Goal: Task Accomplishment & Management: Manage account settings

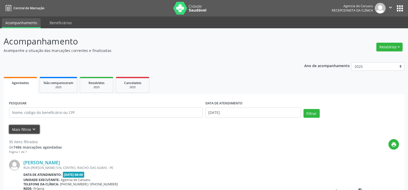
click at [34, 127] on icon "keyboard_arrow_down" at bounding box center [34, 130] width 6 height 6
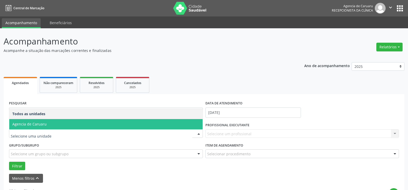
click at [46, 125] on span "Agencia de Caruaru" at bounding box center [105, 124] width 193 height 10
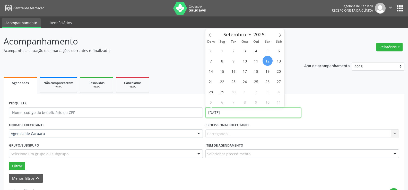
click at [224, 114] on input "[DATE]" at bounding box center [252, 113] width 95 height 10
click at [223, 115] on input "[DATE]" at bounding box center [252, 113] width 95 height 10
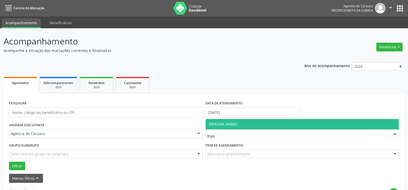
click at [236, 121] on span "[PERSON_NAME]" at bounding box center [302, 124] width 193 height 10
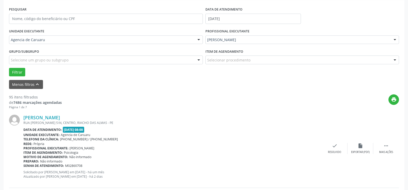
scroll to position [103, 0]
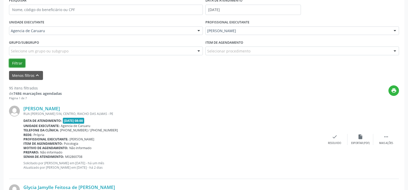
click at [17, 62] on button "Filtrar" at bounding box center [17, 63] width 16 height 9
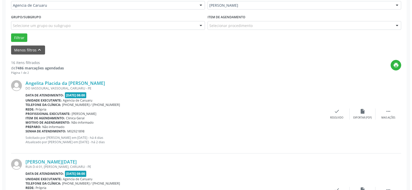
scroll to position [129, 0]
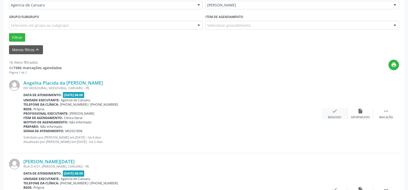
click at [334, 114] on div "check Resolvido" at bounding box center [335, 113] width 26 height 11
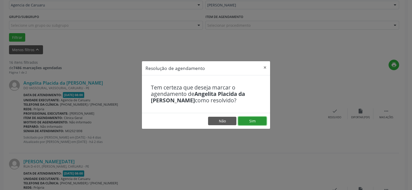
click at [256, 117] on button "Sim" at bounding box center [252, 121] width 28 height 9
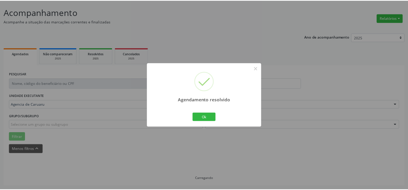
scroll to position [29, 0]
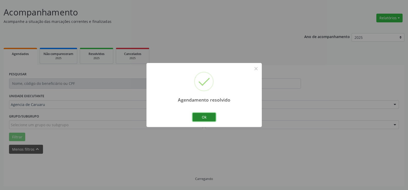
click at [199, 114] on button "Ok" at bounding box center [203, 117] width 23 height 9
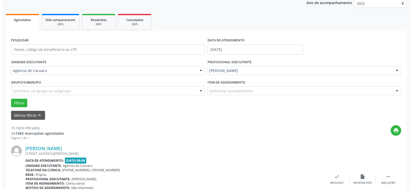
scroll to position [106, 0]
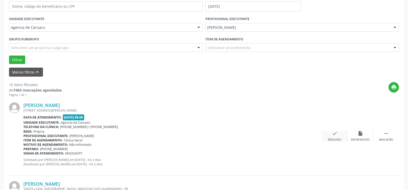
click at [332, 133] on icon "check" at bounding box center [335, 134] width 6 height 6
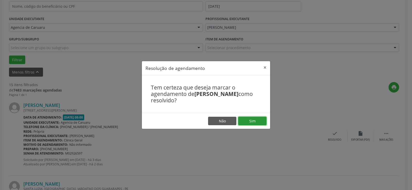
click at [257, 123] on button "Sim" at bounding box center [252, 121] width 28 height 9
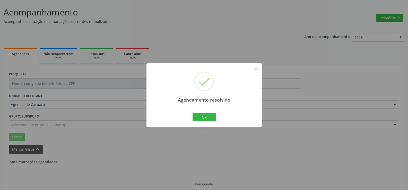
scroll to position [34, 0]
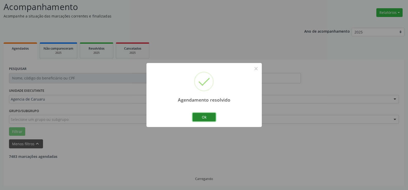
click at [205, 117] on button "Ok" at bounding box center [203, 117] width 23 height 9
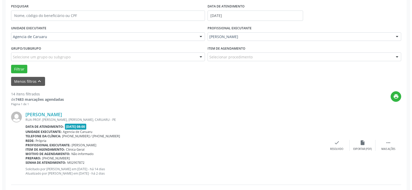
scroll to position [112, 0]
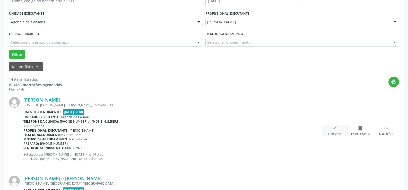
click at [336, 135] on div "Resolvido" at bounding box center [334, 135] width 13 height 4
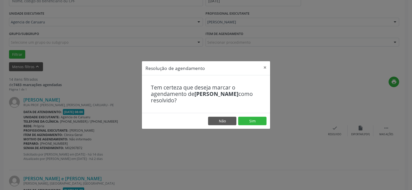
click at [258, 112] on div "Tem certeza que deseja marcar o agendamento de [PERSON_NAME] como resolvido?" at bounding box center [206, 94] width 128 height 38
click at [251, 124] on button "Sim" at bounding box center [252, 121] width 28 height 9
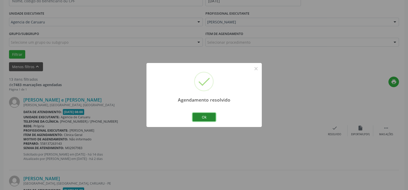
click at [204, 117] on button "Ok" at bounding box center [203, 117] width 23 height 9
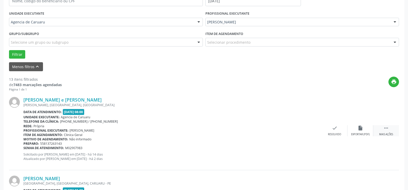
click at [380, 130] on div " Mais ações" at bounding box center [386, 130] width 26 height 11
click at [354, 128] on div "alarm_off Não compareceu" at bounding box center [360, 130] width 26 height 11
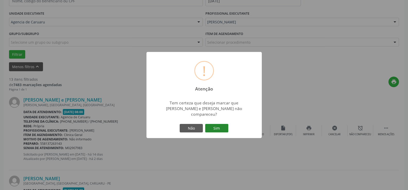
click at [220, 127] on button "Sim" at bounding box center [216, 128] width 23 height 9
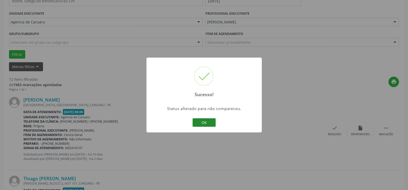
click at [209, 123] on button "OK" at bounding box center [203, 122] width 23 height 9
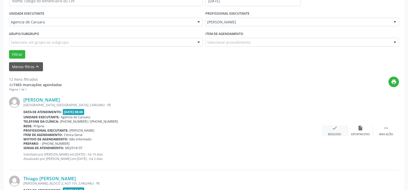
click at [337, 132] on div "check Resolvido" at bounding box center [335, 130] width 26 height 11
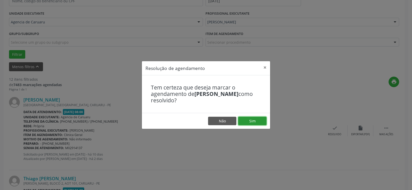
click at [257, 122] on button "Sim" at bounding box center [252, 121] width 28 height 9
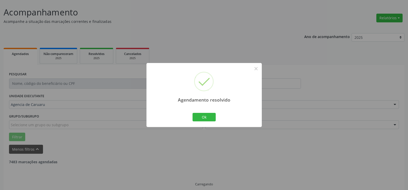
scroll to position [34, 0]
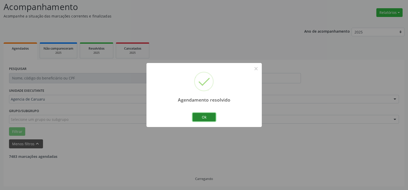
click at [202, 117] on button "Ok" at bounding box center [203, 117] width 23 height 9
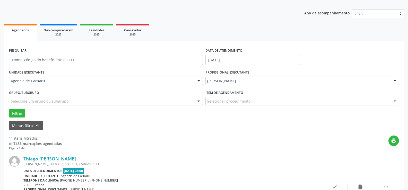
scroll to position [60, 0]
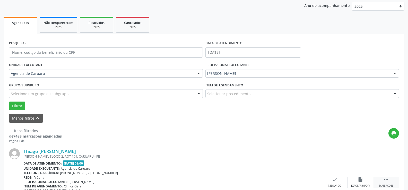
click at [386, 182] on icon "" at bounding box center [386, 180] width 6 height 6
click at [358, 179] on icon "alarm_off" at bounding box center [360, 180] width 6 height 6
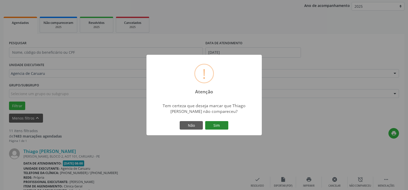
click at [225, 128] on button "Sim" at bounding box center [216, 125] width 23 height 9
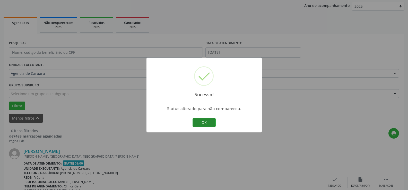
click at [206, 121] on button "OK" at bounding box center [203, 122] width 23 height 9
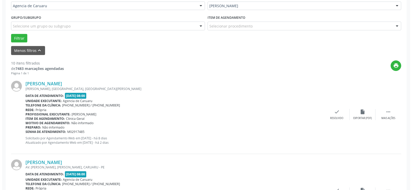
scroll to position [189, 0]
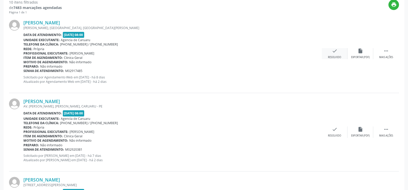
click at [338, 57] on div "Resolvido" at bounding box center [334, 58] width 13 height 4
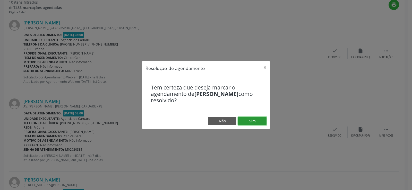
click at [254, 117] on button "Sim" at bounding box center [252, 121] width 28 height 9
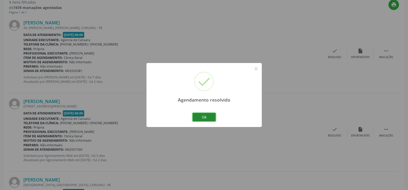
click at [209, 119] on button "Ok" at bounding box center [203, 117] width 23 height 9
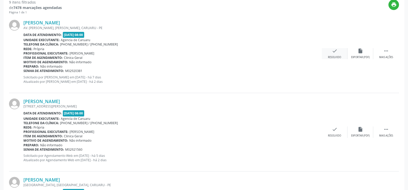
click at [336, 54] on div "check Resolvido" at bounding box center [335, 53] width 26 height 11
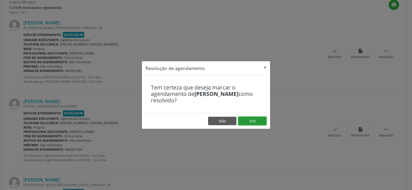
click at [250, 121] on button "Sim" at bounding box center [252, 121] width 28 height 9
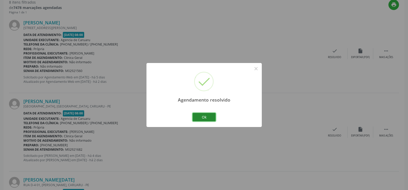
click at [214, 119] on button "Ok" at bounding box center [203, 117] width 23 height 9
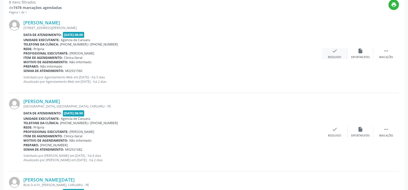
click at [332, 54] on icon "check" at bounding box center [335, 51] width 6 height 6
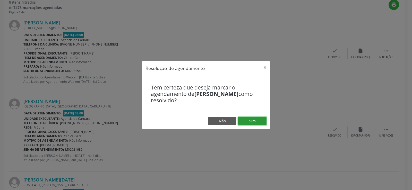
click at [251, 120] on button "Sim" at bounding box center [252, 121] width 28 height 9
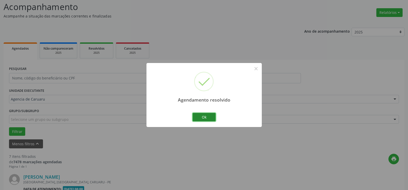
click at [205, 117] on button "Ok" at bounding box center [203, 117] width 23 height 9
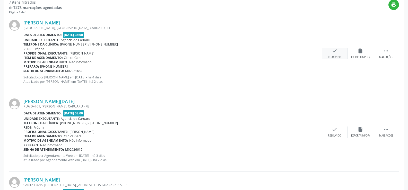
click at [335, 53] on icon "check" at bounding box center [335, 51] width 6 height 6
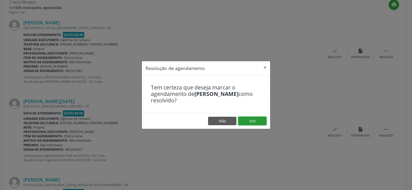
click at [251, 118] on button "Sim" at bounding box center [252, 121] width 28 height 9
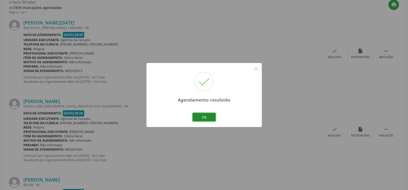
click at [207, 119] on button "Ok" at bounding box center [203, 117] width 23 height 9
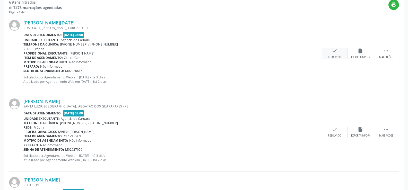
click at [335, 53] on icon "check" at bounding box center [335, 51] width 6 height 6
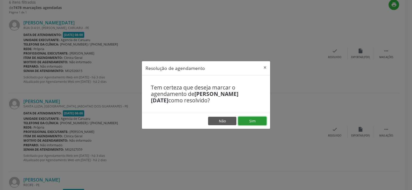
click at [251, 120] on button "Sim" at bounding box center [252, 121] width 28 height 9
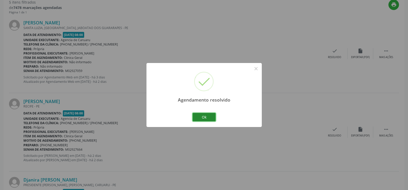
click at [205, 119] on button "Ok" at bounding box center [203, 117] width 23 height 9
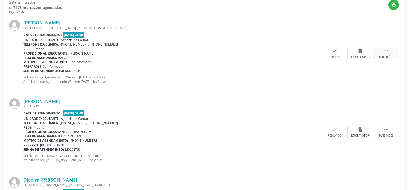
click at [387, 49] on icon "" at bounding box center [386, 51] width 6 height 6
click at [360, 50] on icon "alarm_off" at bounding box center [360, 51] width 6 height 6
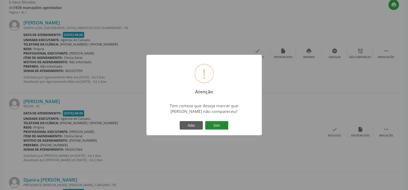
click at [221, 124] on button "Sim" at bounding box center [216, 125] width 23 height 9
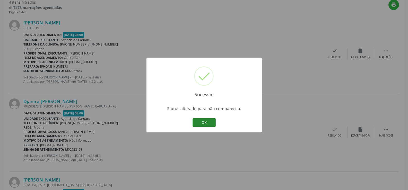
click at [208, 122] on button "OK" at bounding box center [203, 122] width 23 height 9
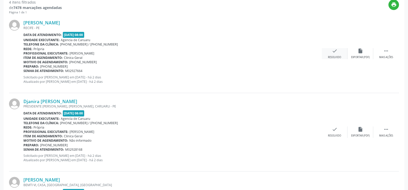
click at [335, 57] on div "Resolvido" at bounding box center [334, 58] width 13 height 4
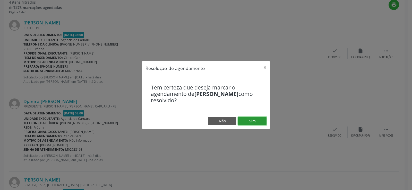
click at [263, 123] on button "Sim" at bounding box center [252, 121] width 28 height 9
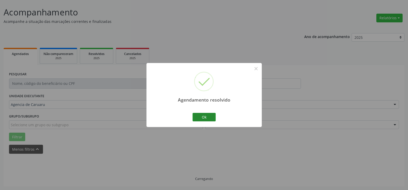
scroll to position [34, 0]
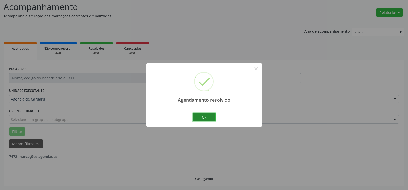
click at [207, 116] on button "Ok" at bounding box center [203, 117] width 23 height 9
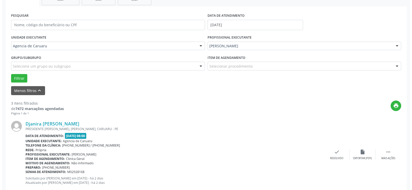
scroll to position [112, 0]
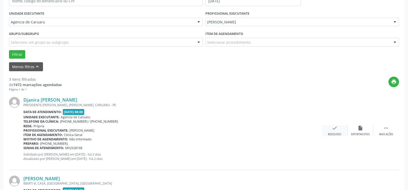
click at [337, 130] on icon "check" at bounding box center [335, 128] width 6 height 6
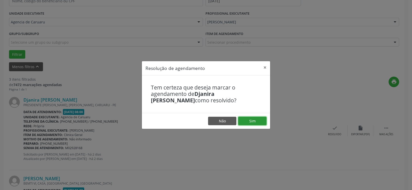
click at [263, 119] on button "Sim" at bounding box center [252, 121] width 28 height 9
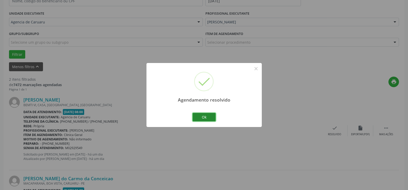
click at [210, 118] on button "Ok" at bounding box center [203, 117] width 23 height 9
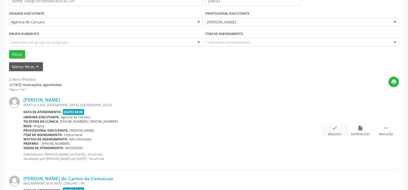
click at [334, 134] on div "Resolvido" at bounding box center [334, 135] width 13 height 4
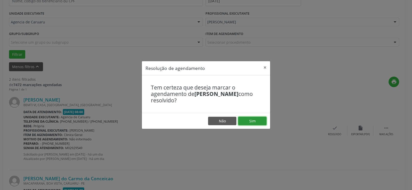
click at [259, 122] on button "Sim" at bounding box center [252, 121] width 28 height 9
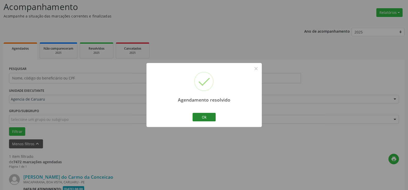
scroll to position [101, 0]
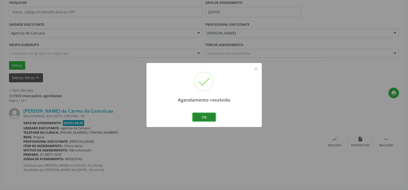
click at [207, 114] on button "Ok" at bounding box center [203, 117] width 23 height 9
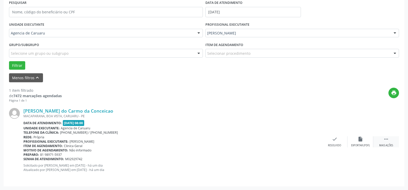
click at [386, 140] on icon "" at bounding box center [386, 139] width 6 height 6
click at [357, 140] on icon "alarm_off" at bounding box center [360, 139] width 6 height 6
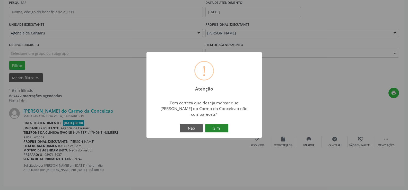
click at [220, 126] on button "Sim" at bounding box center [216, 128] width 23 height 9
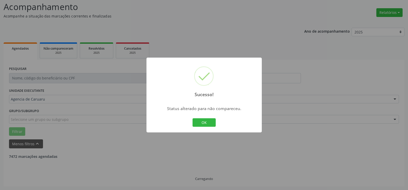
scroll to position [18, 0]
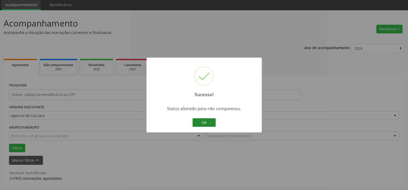
click at [208, 123] on button "OK" at bounding box center [203, 122] width 23 height 9
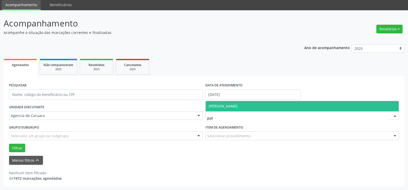
type input "patr"
click at [237, 108] on span "[PERSON_NAME]" at bounding box center [223, 106] width 29 height 5
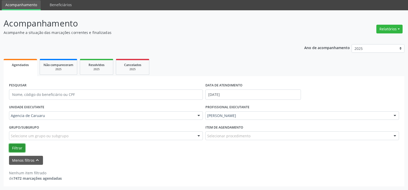
click at [19, 147] on button "Filtrar" at bounding box center [17, 148] width 16 height 9
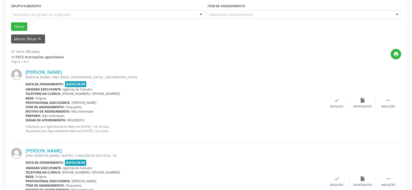
scroll to position [147, 0]
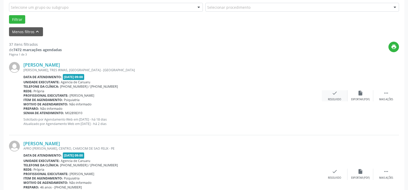
click at [335, 99] on div "Resolvido" at bounding box center [334, 100] width 13 height 4
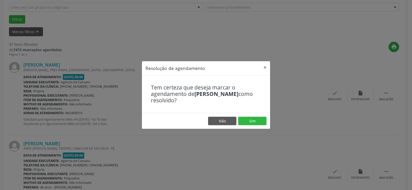
click at [254, 126] on footer "Não Sim" at bounding box center [206, 121] width 128 height 16
click at [255, 123] on button "Sim" at bounding box center [252, 121] width 28 height 9
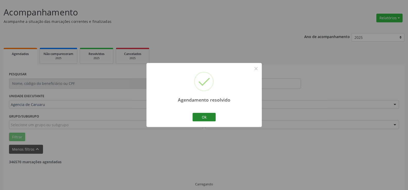
scroll to position [34, 0]
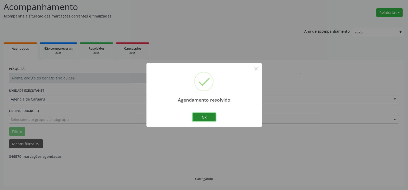
click at [205, 115] on button "Ok" at bounding box center [203, 117] width 23 height 9
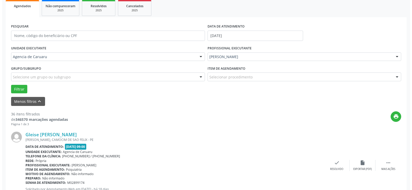
scroll to position [86, 0]
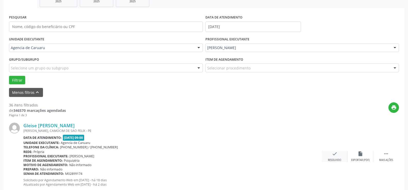
click at [335, 155] on icon "check" at bounding box center [335, 154] width 6 height 6
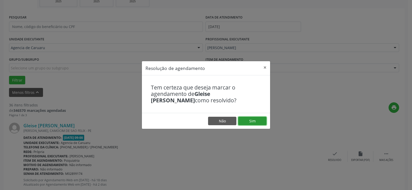
click at [258, 120] on button "Sim" at bounding box center [252, 121] width 28 height 9
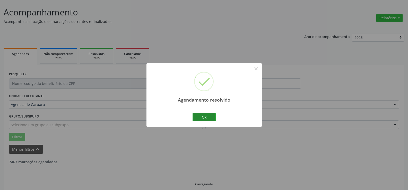
scroll to position [34, 0]
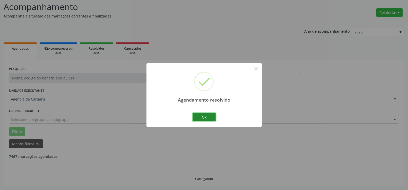
click at [201, 117] on button "Ok" at bounding box center [203, 117] width 23 height 9
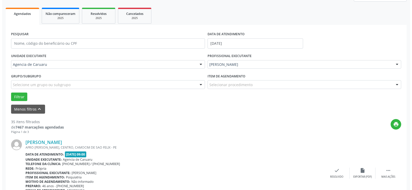
scroll to position [60, 0]
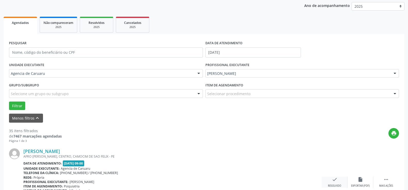
click at [334, 182] on icon "check" at bounding box center [335, 180] width 6 height 6
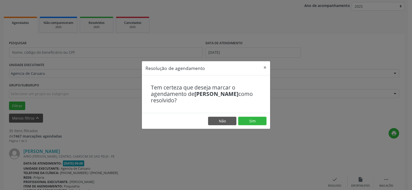
click at [257, 116] on footer "Não Sim" at bounding box center [206, 121] width 128 height 16
click at [254, 121] on button "Sim" at bounding box center [252, 121] width 28 height 9
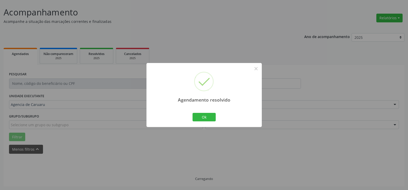
scroll to position [34, 0]
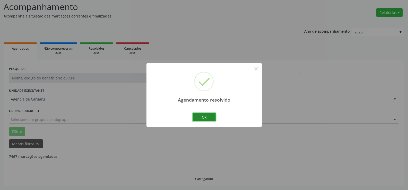
click at [211, 118] on button "Ok" at bounding box center [203, 117] width 23 height 9
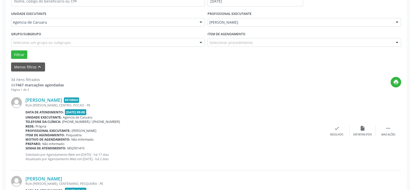
scroll to position [112, 0]
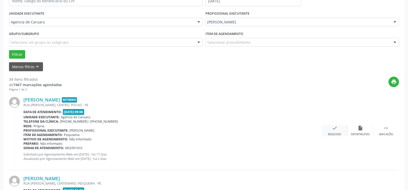
click at [338, 134] on div "Resolvido" at bounding box center [334, 135] width 13 height 4
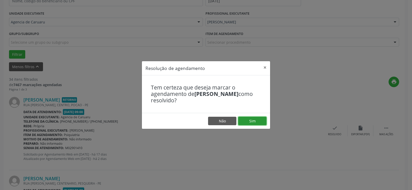
click at [248, 120] on button "Sim" at bounding box center [252, 121] width 28 height 9
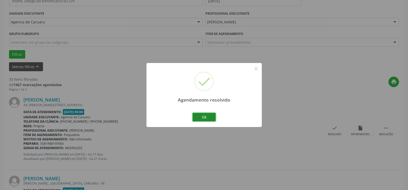
click at [206, 114] on button "Ok" at bounding box center [203, 117] width 23 height 9
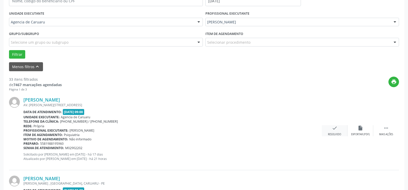
click at [335, 134] on div "Resolvido" at bounding box center [334, 135] width 13 height 4
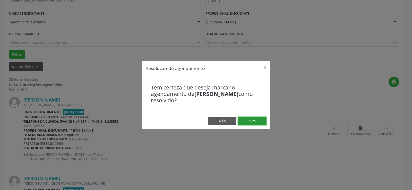
click at [253, 119] on button "Sim" at bounding box center [252, 121] width 28 height 9
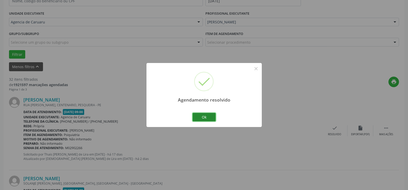
click at [208, 117] on button "Ok" at bounding box center [203, 117] width 23 height 9
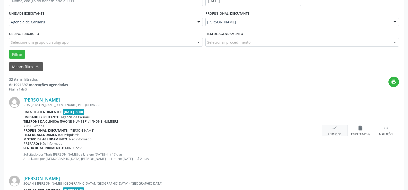
click at [336, 132] on div "check Resolvido" at bounding box center [335, 130] width 26 height 11
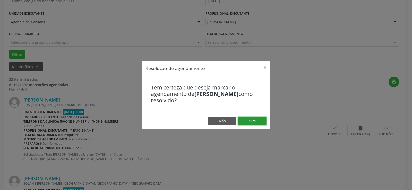
click at [253, 119] on button "Sim" at bounding box center [252, 121] width 28 height 9
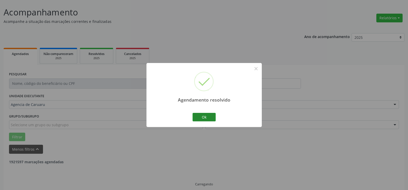
scroll to position [34, 0]
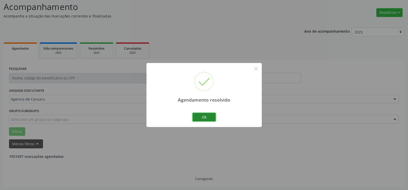
click at [206, 117] on button "Ok" at bounding box center [203, 117] width 23 height 9
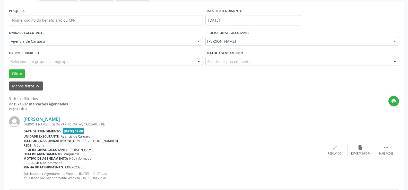
scroll to position [112, 0]
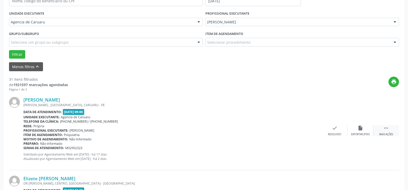
click at [384, 127] on icon "" at bounding box center [386, 128] width 6 height 6
click at [351, 130] on div "alarm_off Não compareceu" at bounding box center [360, 130] width 26 height 11
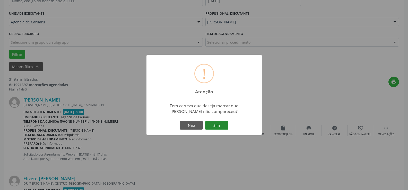
click at [211, 125] on button "Sim" at bounding box center [216, 125] width 23 height 9
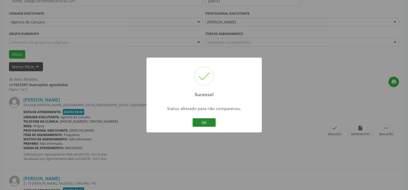
click at [210, 123] on button "OK" at bounding box center [203, 122] width 23 height 9
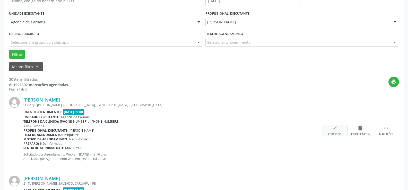
click at [335, 131] on div "check Resolvido" at bounding box center [335, 130] width 26 height 11
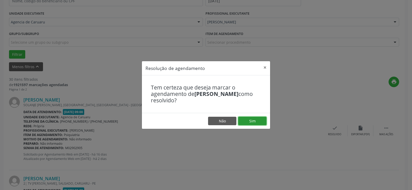
click at [259, 120] on button "Sim" at bounding box center [252, 121] width 28 height 9
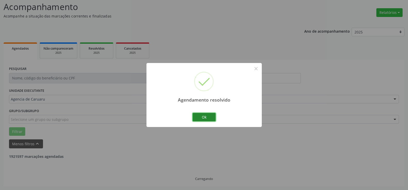
click at [208, 118] on button "Ok" at bounding box center [203, 117] width 23 height 9
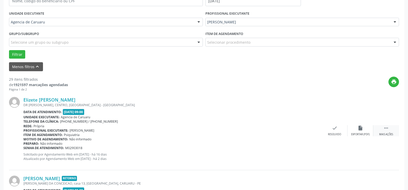
click at [389, 128] on div " Mais ações" at bounding box center [386, 130] width 26 height 11
click at [362, 129] on icon "alarm_off" at bounding box center [360, 128] width 6 height 6
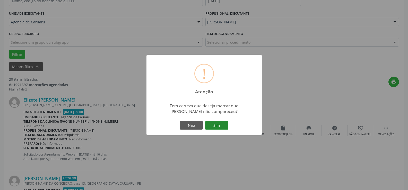
click at [224, 123] on button "Sim" at bounding box center [216, 125] width 23 height 9
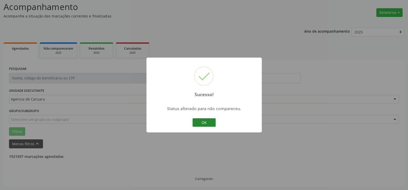
click at [206, 122] on button "OK" at bounding box center [203, 122] width 23 height 9
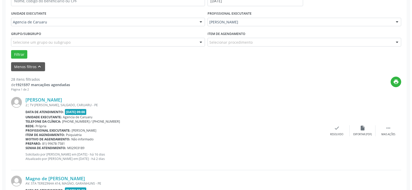
scroll to position [137, 0]
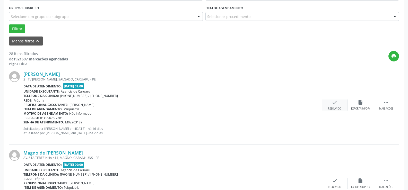
click at [336, 104] on icon "check" at bounding box center [335, 103] width 6 height 6
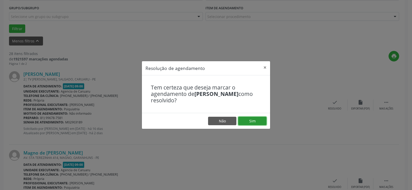
click at [260, 121] on button "Sim" at bounding box center [252, 121] width 28 height 9
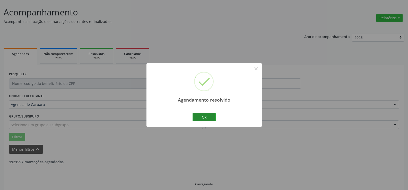
scroll to position [34, 0]
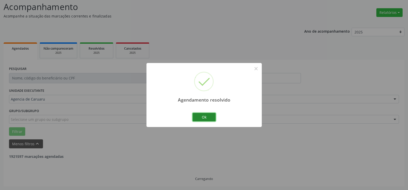
click at [205, 116] on button "Ok" at bounding box center [203, 117] width 23 height 9
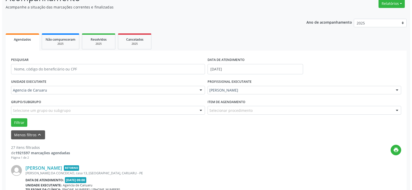
scroll to position [77, 0]
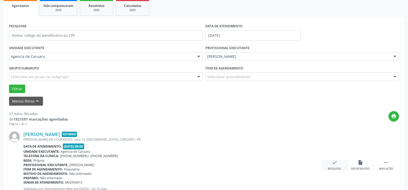
click at [331, 165] on div "check Resolvido" at bounding box center [335, 165] width 26 height 11
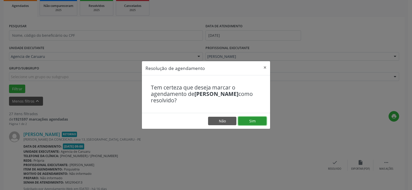
click at [254, 121] on button "Sim" at bounding box center [252, 121] width 28 height 9
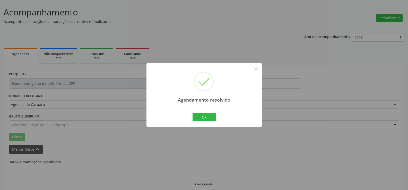
scroll to position [34, 0]
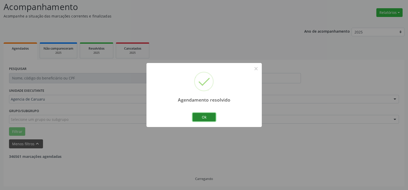
click at [202, 117] on button "Ok" at bounding box center [203, 117] width 23 height 9
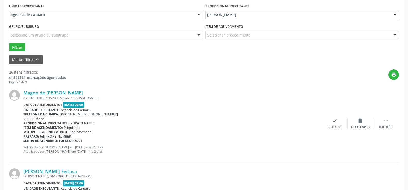
scroll to position [137, 0]
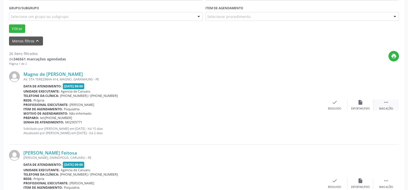
click at [385, 101] on icon "" at bounding box center [386, 103] width 6 height 6
click at [361, 104] on icon "alarm_off" at bounding box center [360, 103] width 6 height 6
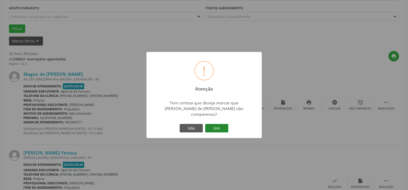
click at [223, 125] on button "Sim" at bounding box center [216, 128] width 23 height 9
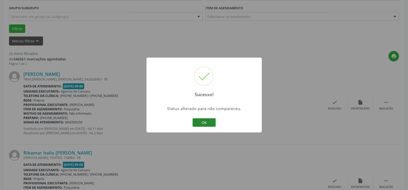
click at [214, 122] on button "OK" at bounding box center [203, 122] width 23 height 9
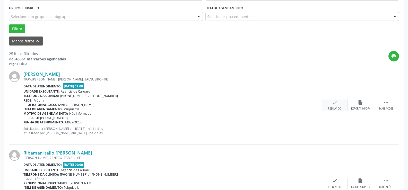
click at [336, 105] on icon "check" at bounding box center [335, 103] width 6 height 6
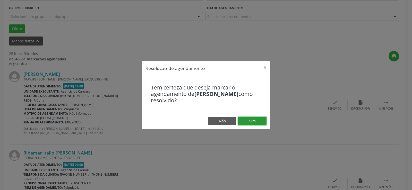
click at [254, 120] on button "Sim" at bounding box center [252, 121] width 28 height 9
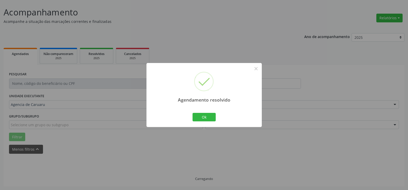
scroll to position [34, 0]
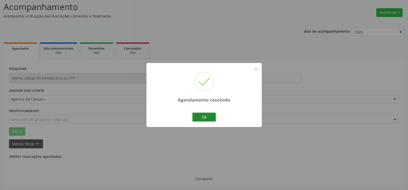
click at [207, 116] on button "Ok" at bounding box center [203, 117] width 23 height 9
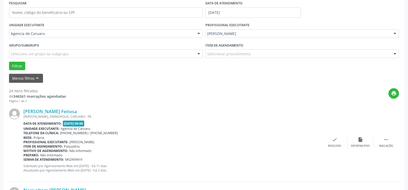
scroll to position [112, 0]
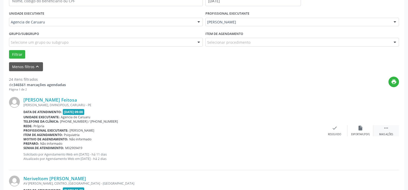
click at [384, 131] on icon "" at bounding box center [386, 128] width 6 height 6
click at [361, 132] on div "alarm_off Não compareceu" at bounding box center [360, 130] width 26 height 11
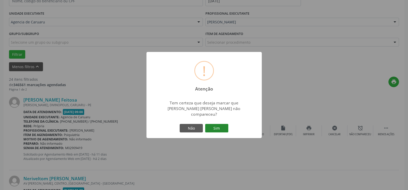
click at [223, 126] on button "Sim" at bounding box center [216, 128] width 23 height 9
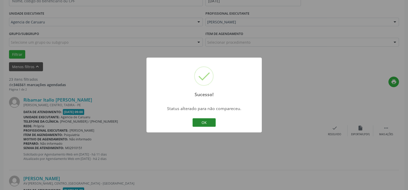
click at [205, 120] on button "OK" at bounding box center [203, 122] width 23 height 9
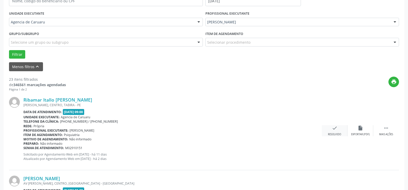
click at [332, 131] on div "check Resolvido" at bounding box center [335, 130] width 26 height 11
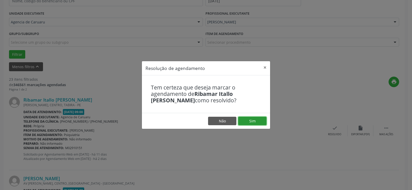
click at [259, 124] on button "Sim" at bounding box center [252, 121] width 28 height 9
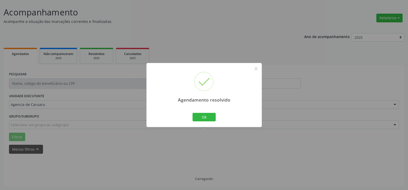
scroll to position [34, 0]
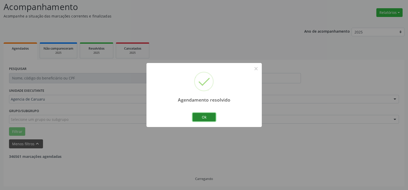
click at [208, 114] on button "Ok" at bounding box center [203, 117] width 23 height 9
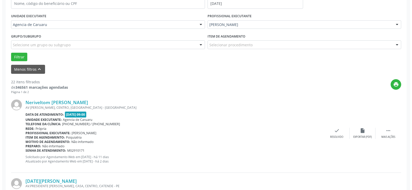
scroll to position [112, 0]
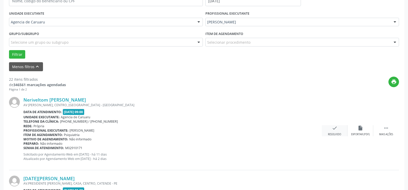
click at [334, 130] on icon "check" at bounding box center [335, 128] width 6 height 6
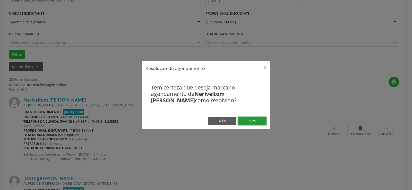
click at [262, 124] on button "Sim" at bounding box center [252, 121] width 28 height 9
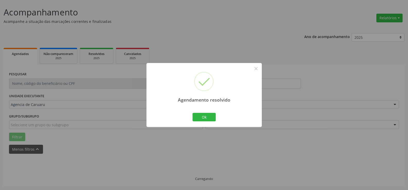
scroll to position [34, 0]
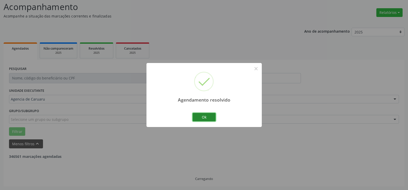
click at [202, 117] on button "Ok" at bounding box center [203, 117] width 23 height 9
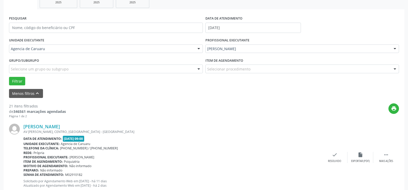
scroll to position [86, 0]
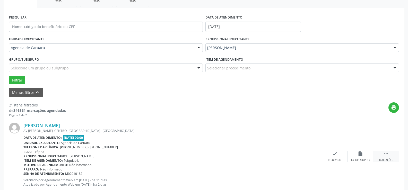
click at [384, 155] on icon "" at bounding box center [386, 154] width 6 height 6
click at [357, 152] on div "alarm_off Não compareceu" at bounding box center [360, 156] width 26 height 11
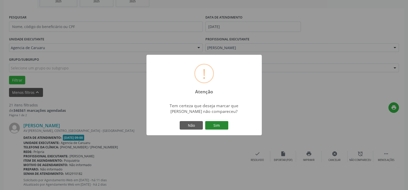
click at [221, 125] on button "Sim" at bounding box center [216, 125] width 23 height 9
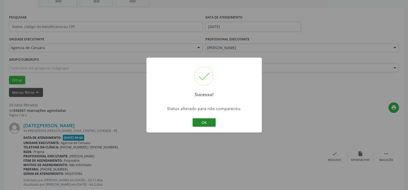
click at [207, 122] on button "OK" at bounding box center [203, 122] width 23 height 9
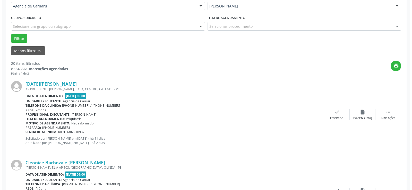
scroll to position [137, 0]
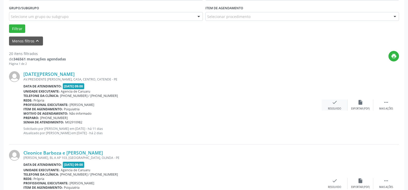
click at [338, 107] on div "check Resolvido" at bounding box center [335, 105] width 26 height 11
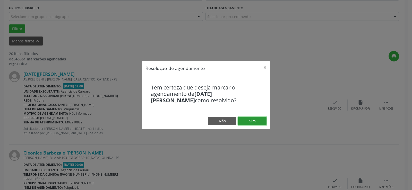
click at [260, 120] on button "Sim" at bounding box center [252, 121] width 28 height 9
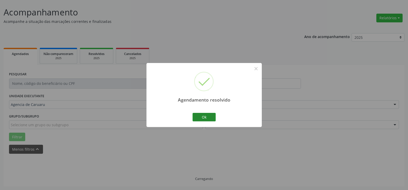
scroll to position [34, 0]
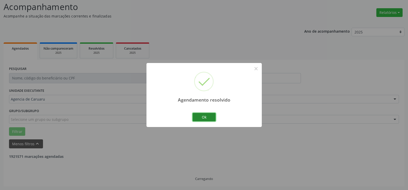
click at [212, 116] on button "Ok" at bounding box center [203, 117] width 23 height 9
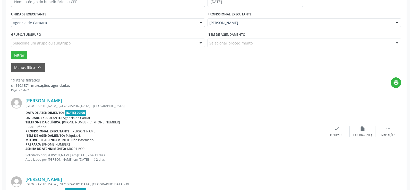
scroll to position [112, 0]
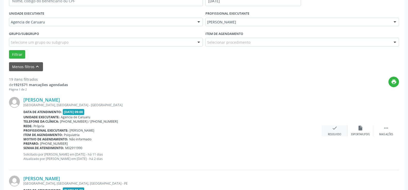
click at [331, 129] on div "check Resolvido" at bounding box center [335, 130] width 26 height 11
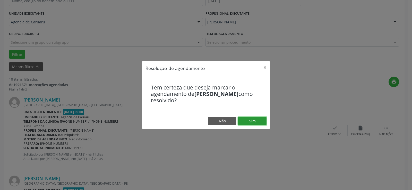
click at [255, 121] on button "Sim" at bounding box center [252, 121] width 28 height 9
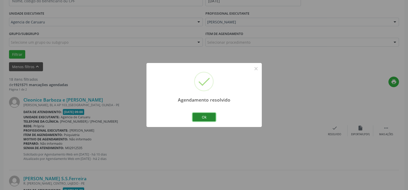
click at [198, 118] on button "Ok" at bounding box center [203, 117] width 23 height 9
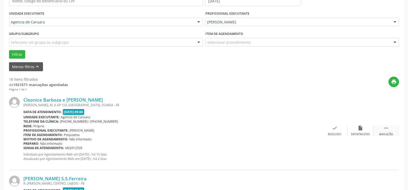
click at [381, 129] on div " Mais ações" at bounding box center [386, 130] width 26 height 11
click at [193, 139] on div "Motivo de agendamento: Não informado" at bounding box center [133, 139] width 221 height 4
click at [256, 128] on icon "check" at bounding box center [257, 128] width 6 height 6
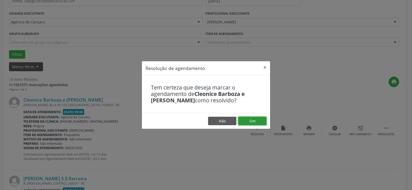
click at [253, 119] on button "Sim" at bounding box center [252, 121] width 28 height 9
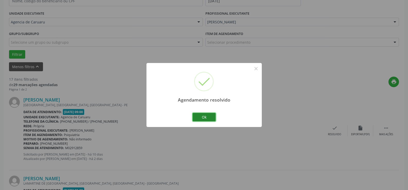
click at [207, 115] on button "Ok" at bounding box center [203, 117] width 23 height 9
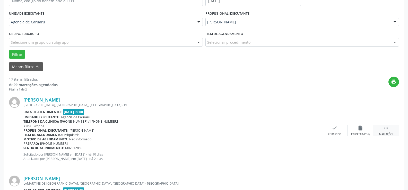
click at [387, 129] on icon "" at bounding box center [386, 128] width 6 height 6
click at [358, 129] on icon "alarm_off" at bounding box center [360, 128] width 6 height 6
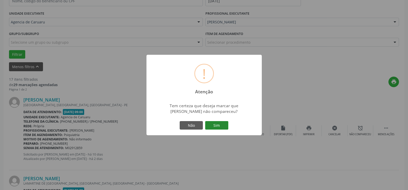
click at [220, 126] on button "Sim" at bounding box center [216, 125] width 23 height 9
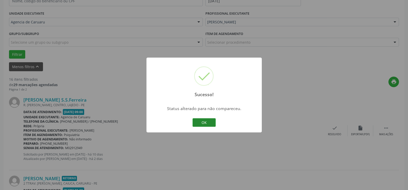
click at [206, 122] on button "OK" at bounding box center [203, 122] width 23 height 9
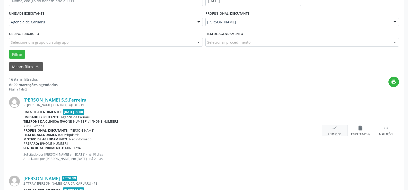
click at [338, 128] on div "check Resolvido" at bounding box center [335, 130] width 26 height 11
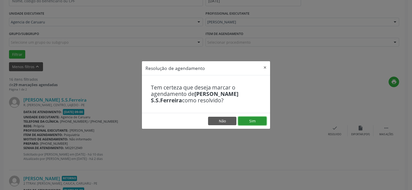
click at [254, 120] on button "Sim" at bounding box center [252, 121] width 28 height 9
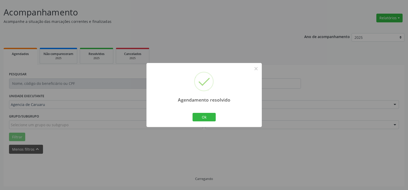
scroll to position [34, 0]
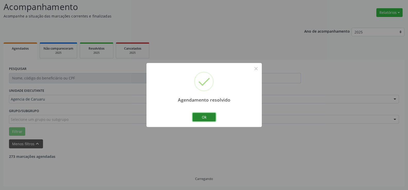
click at [208, 117] on button "Ok" at bounding box center [203, 117] width 23 height 9
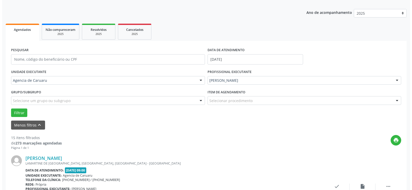
scroll to position [112, 0]
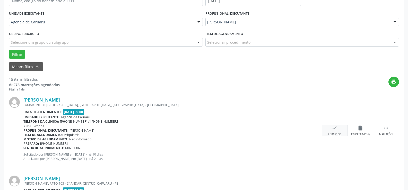
click at [337, 129] on div "check Resolvido" at bounding box center [335, 130] width 26 height 11
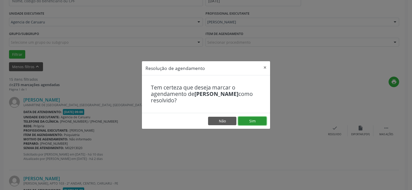
click at [258, 121] on button "Sim" at bounding box center [252, 121] width 28 height 9
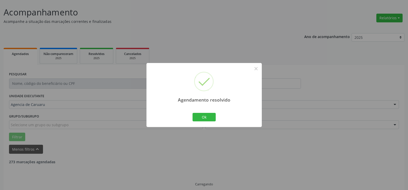
scroll to position [34, 0]
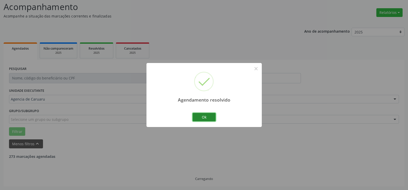
click at [207, 116] on button "Ok" at bounding box center [203, 117] width 23 height 9
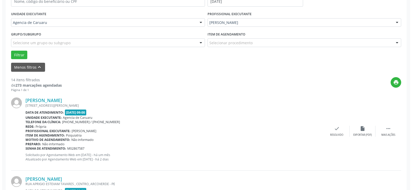
scroll to position [112, 0]
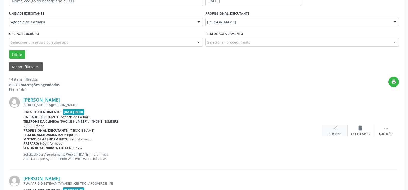
click at [333, 134] on div "Resolvido" at bounding box center [334, 135] width 13 height 4
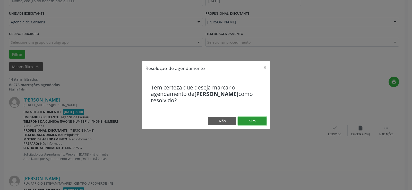
click at [261, 122] on button "Sim" at bounding box center [252, 121] width 28 height 9
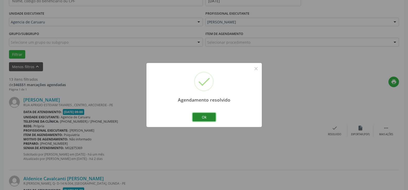
click at [203, 116] on button "Ok" at bounding box center [203, 117] width 23 height 9
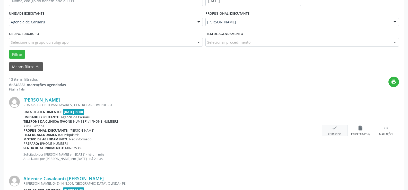
click at [335, 131] on icon "check" at bounding box center [335, 128] width 6 height 6
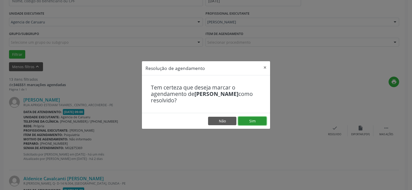
click at [261, 117] on button "Sim" at bounding box center [252, 121] width 28 height 9
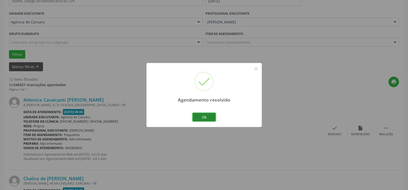
click at [203, 117] on button "Ok" at bounding box center [203, 117] width 23 height 9
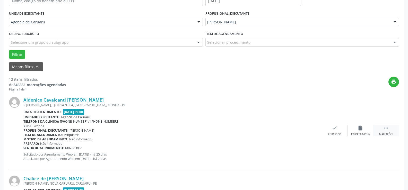
click at [387, 130] on icon "" at bounding box center [386, 128] width 6 height 6
click at [360, 129] on icon "alarm_off" at bounding box center [360, 128] width 6 height 6
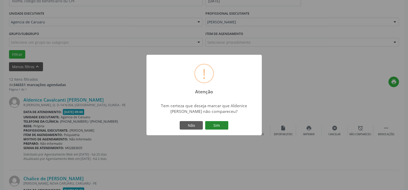
click at [226, 126] on button "Sim" at bounding box center [216, 125] width 23 height 9
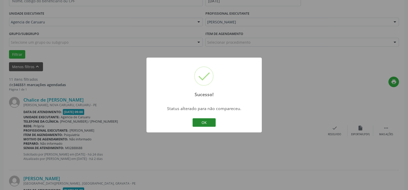
click at [210, 125] on button "OK" at bounding box center [203, 122] width 23 height 9
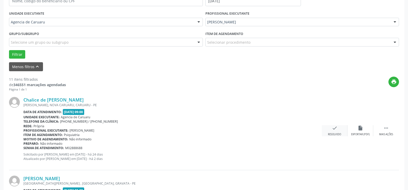
click at [335, 132] on div "check Resolvido" at bounding box center [335, 130] width 26 height 11
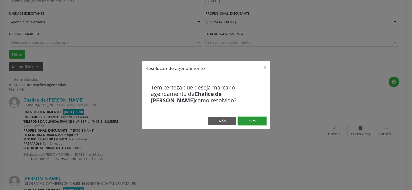
click at [248, 121] on button "Sim" at bounding box center [252, 121] width 28 height 9
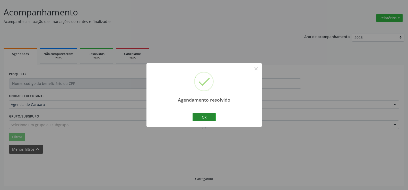
scroll to position [34, 0]
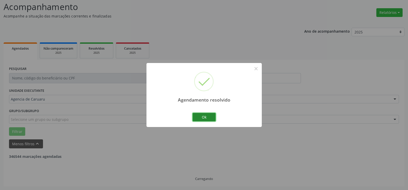
click at [208, 115] on button "Ok" at bounding box center [203, 117] width 23 height 9
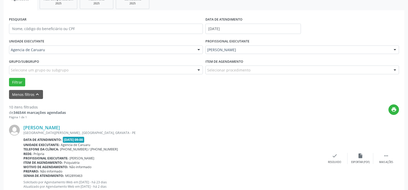
scroll to position [112, 0]
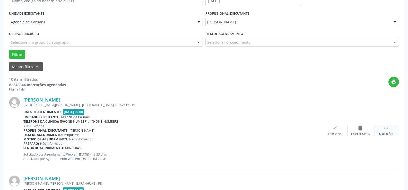
click at [387, 130] on icon "" at bounding box center [386, 128] width 6 height 6
click at [358, 128] on icon "alarm_off" at bounding box center [360, 128] width 6 height 6
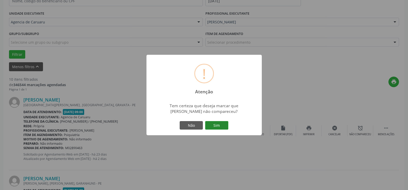
click at [217, 127] on button "Sim" at bounding box center [216, 125] width 23 height 9
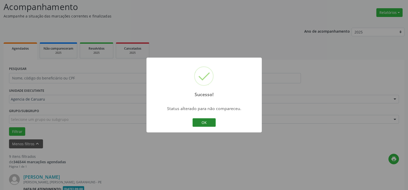
click at [212, 125] on button "OK" at bounding box center [203, 122] width 23 height 9
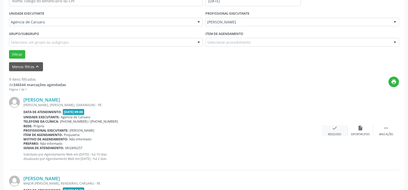
click at [335, 134] on div "Resolvido" at bounding box center [334, 135] width 13 height 4
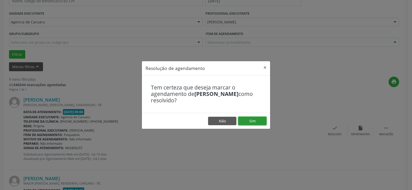
click at [249, 121] on button "Sim" at bounding box center [252, 121] width 28 height 9
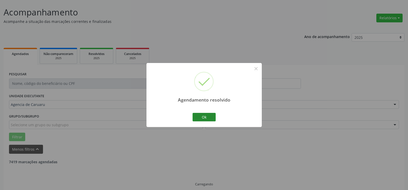
scroll to position [34, 0]
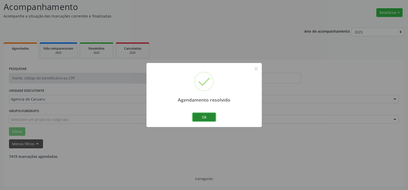
click at [203, 117] on button "Ok" at bounding box center [203, 117] width 23 height 9
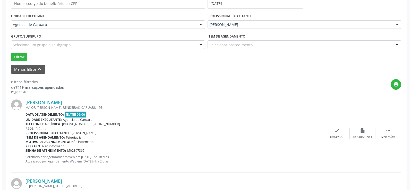
scroll to position [112, 0]
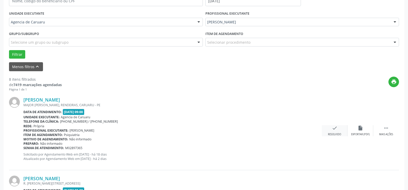
click at [332, 133] on div "Resolvido" at bounding box center [334, 135] width 13 height 4
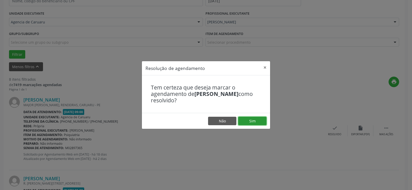
click at [256, 121] on button "Sim" at bounding box center [252, 121] width 28 height 9
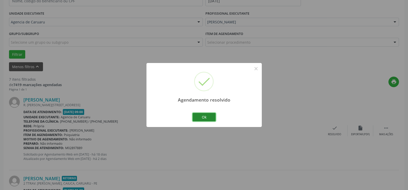
click at [205, 118] on button "Ok" at bounding box center [203, 117] width 23 height 9
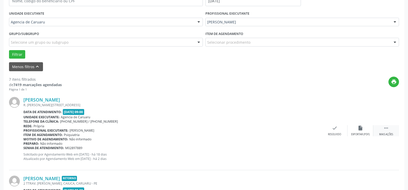
click at [385, 130] on icon "" at bounding box center [386, 128] width 6 height 6
click at [362, 130] on icon "alarm_off" at bounding box center [360, 128] width 6 height 6
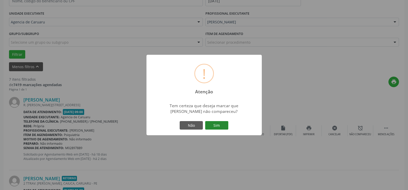
click at [215, 123] on button "Sim" at bounding box center [216, 125] width 23 height 9
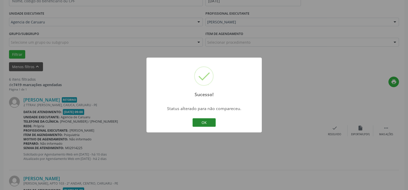
click at [212, 122] on button "OK" at bounding box center [203, 122] width 23 height 9
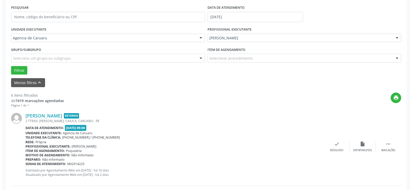
scroll to position [86, 0]
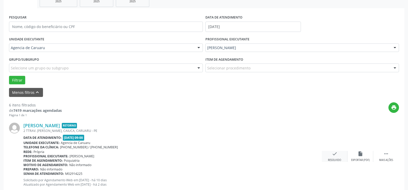
click at [336, 156] on icon "check" at bounding box center [335, 154] width 6 height 6
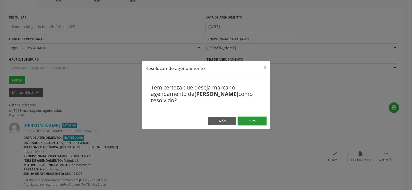
click at [260, 121] on button "Sim" at bounding box center [252, 121] width 28 height 9
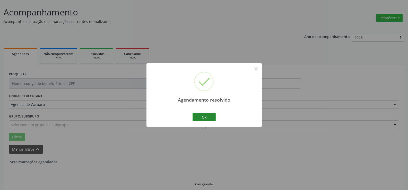
scroll to position [34, 0]
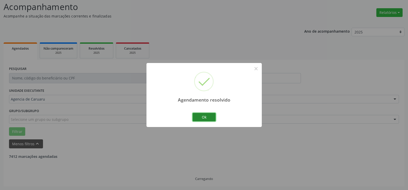
click at [207, 115] on button "Ok" at bounding box center [203, 117] width 23 height 9
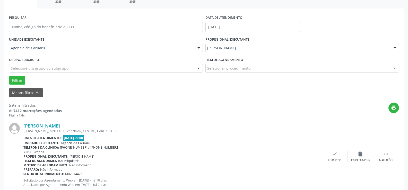
scroll to position [86, 0]
click at [337, 160] on div "Resolvido" at bounding box center [334, 160] width 13 height 4
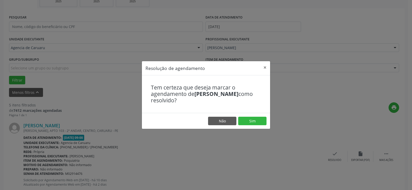
drag, startPoint x: 339, startPoint y: 110, endPoint x: 331, endPoint y: 109, distance: 7.8
click at [341, 108] on div "Resolução de agendamento × Tem certeza que deseja marcar o agendamento de [PERS…" at bounding box center [206, 95] width 412 height 190
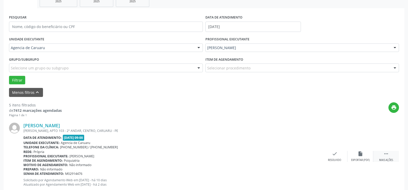
click at [387, 153] on icon "" at bounding box center [386, 154] width 6 height 6
click at [357, 153] on icon "alarm_off" at bounding box center [360, 154] width 6 height 6
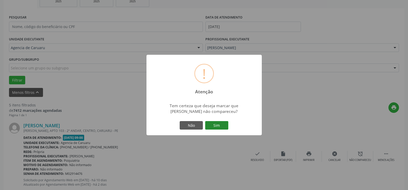
click at [224, 125] on button "Sim" at bounding box center [216, 125] width 23 height 9
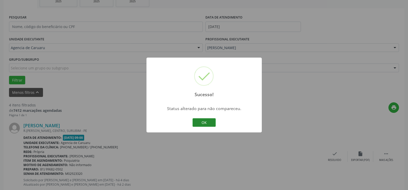
click at [211, 124] on button "OK" at bounding box center [203, 122] width 23 height 9
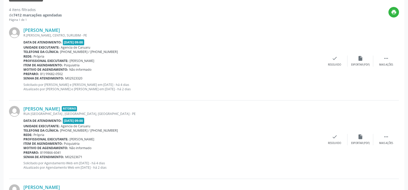
scroll to position [189, 0]
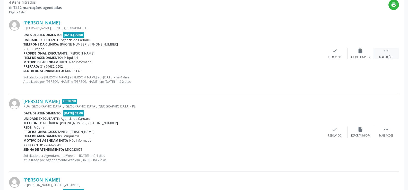
click at [385, 52] on icon "" at bounding box center [386, 51] width 6 height 6
click at [361, 51] on icon "alarm_off" at bounding box center [360, 51] width 6 height 6
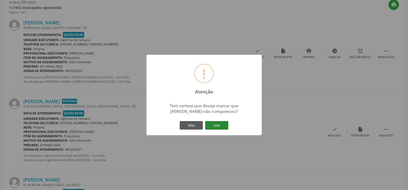
click at [216, 125] on button "Sim" at bounding box center [216, 125] width 23 height 9
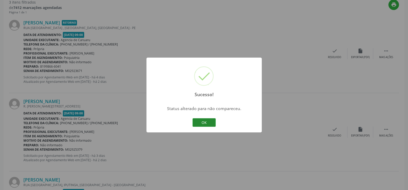
click at [201, 121] on button "OK" at bounding box center [203, 122] width 23 height 9
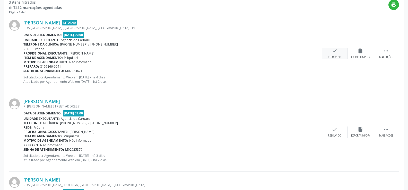
click at [335, 53] on icon "check" at bounding box center [335, 51] width 6 height 6
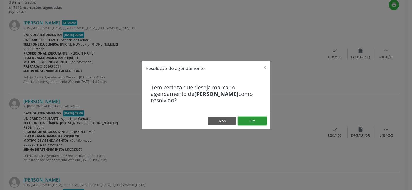
click at [248, 118] on button "Sim" at bounding box center [252, 121] width 28 height 9
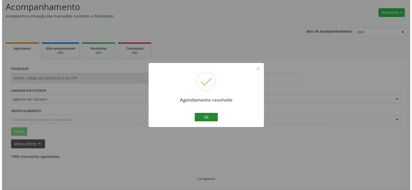
scroll to position [179, 0]
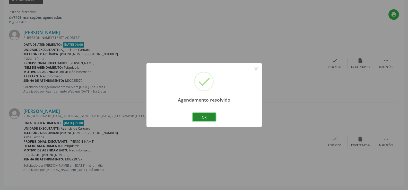
click at [204, 115] on button "Ok" at bounding box center [203, 117] width 23 height 9
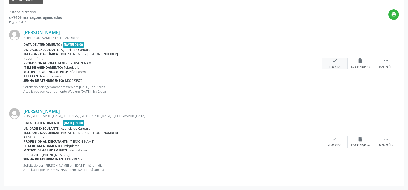
click at [334, 61] on icon "check" at bounding box center [335, 61] width 6 height 6
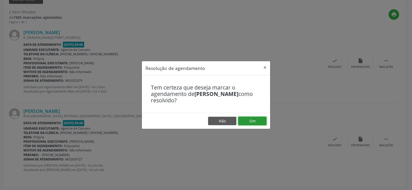
click at [252, 122] on button "Sim" at bounding box center [252, 121] width 28 height 9
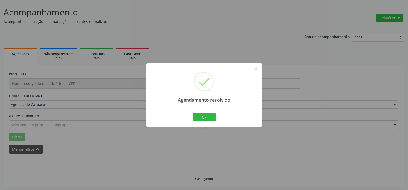
scroll to position [34, 0]
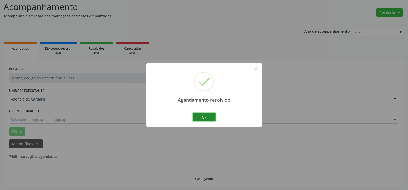
click at [207, 116] on button "Ok" at bounding box center [203, 117] width 23 height 9
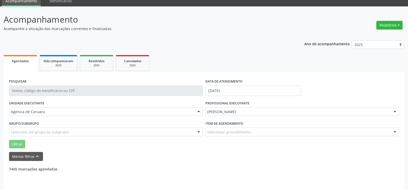
scroll to position [26, 0]
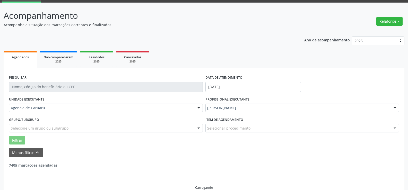
click at [289, 33] on div "Ano de acompanhamento 2025 2024 2023 2022 2021 Agendados Não compareceram 2025 …" at bounding box center [204, 114] width 401 height 162
click at [242, 31] on div "Acompanhamento Acompanhe a situação das marcações correntes e finalizadas Relat…" at bounding box center [204, 102] width 401 height 186
